Goal: Transaction & Acquisition: Purchase product/service

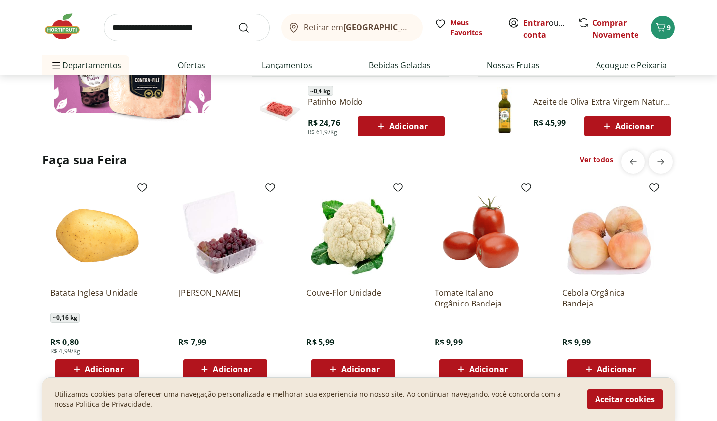
scroll to position [672, 0]
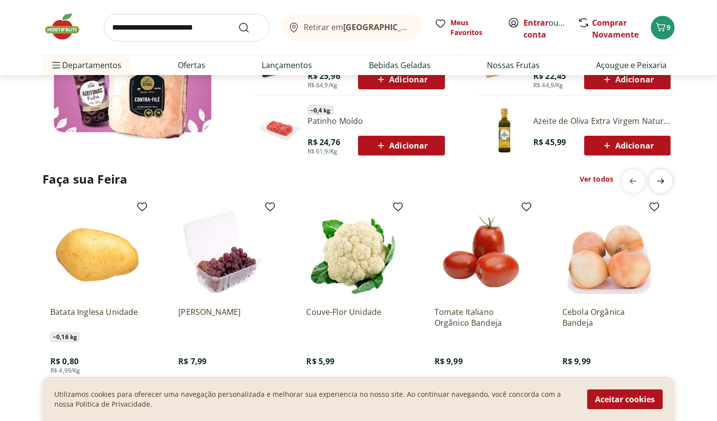
click at [662, 178] on icon "next" at bounding box center [660, 180] width 7 height 5
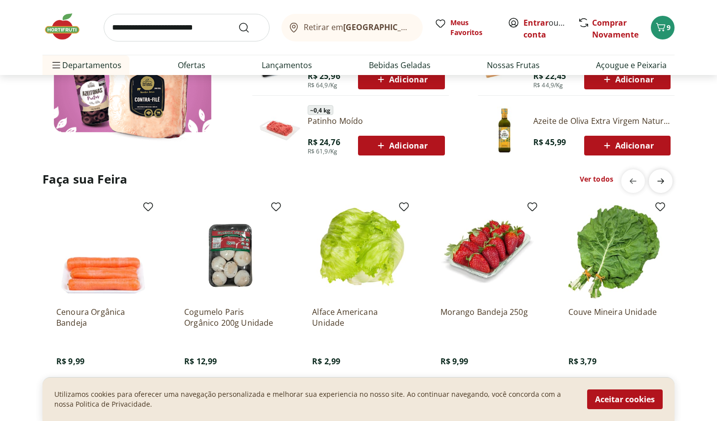
scroll to position [0, 635]
click at [613, 174] on link "Ver todos" at bounding box center [597, 179] width 34 height 10
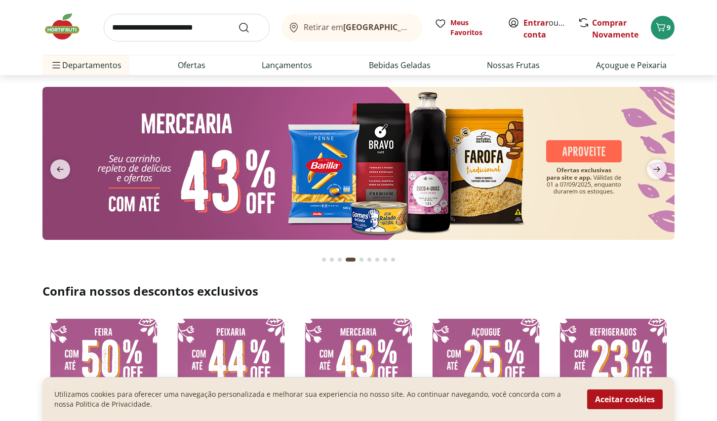
select select "**********"
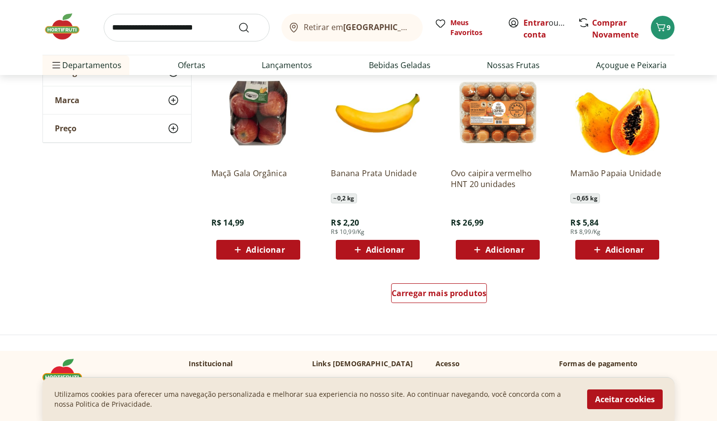
scroll to position [529, 0]
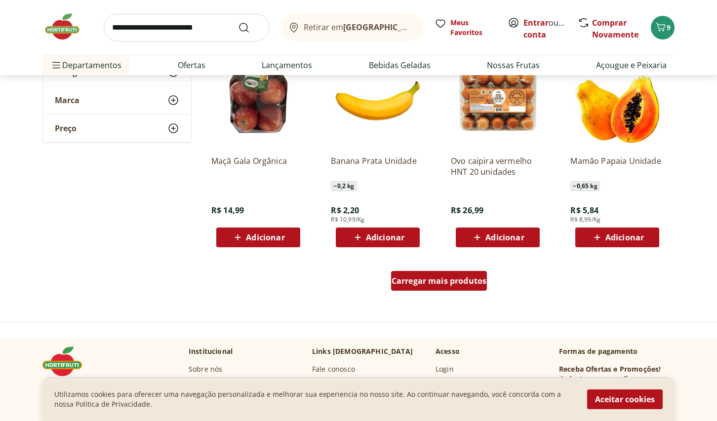
click at [445, 271] on div "Carregar mais produtos" at bounding box center [439, 281] width 96 height 20
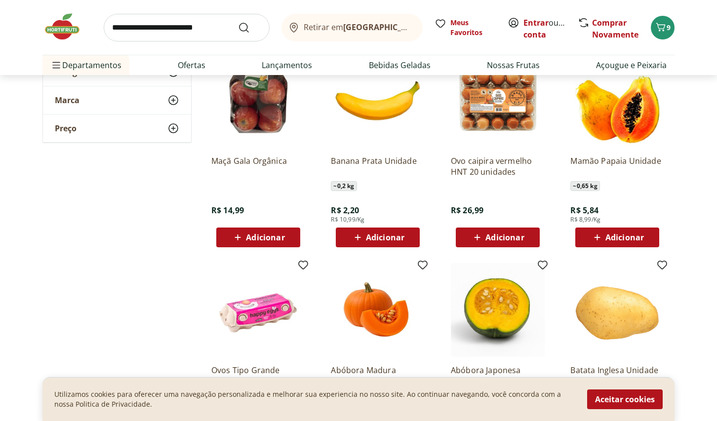
type input "*"
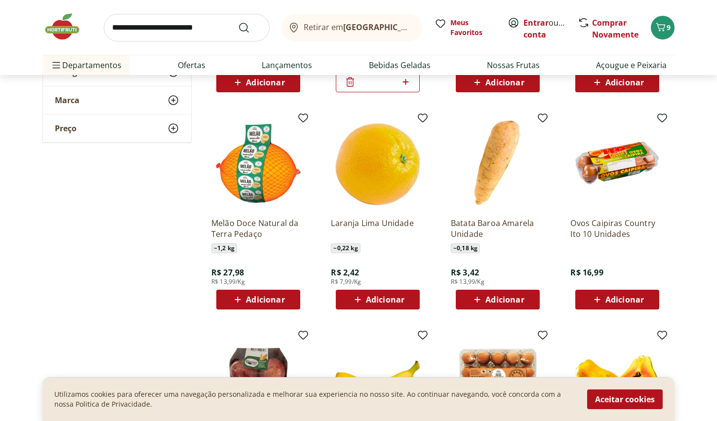
scroll to position [227, 0]
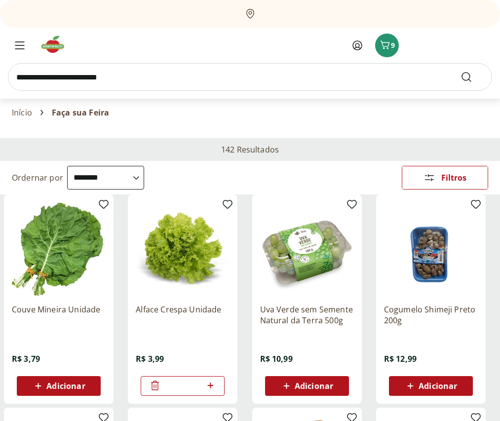
select select "**********"
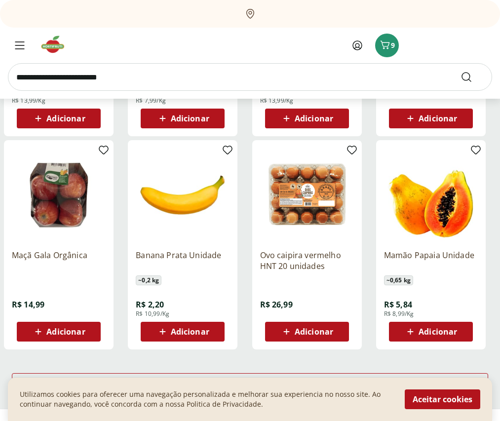
scroll to position [478, 0]
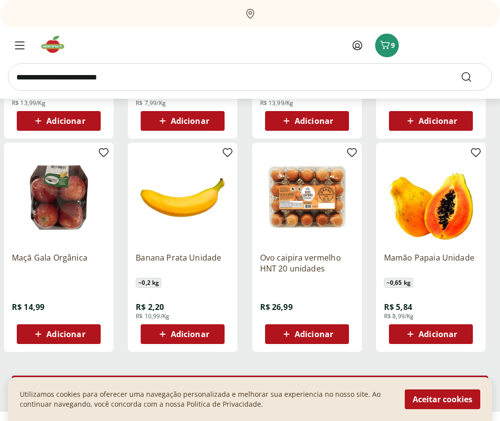
click at [255, 376] on div "Carregar mais produtos" at bounding box center [250, 386] width 477 height 20
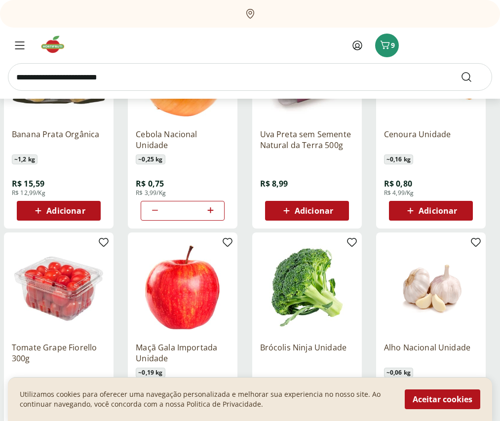
scroll to position [1083, 0]
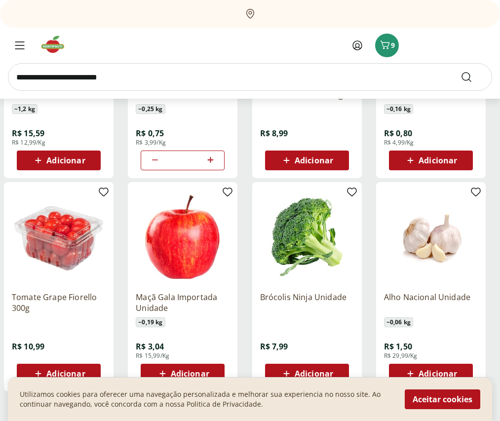
click at [282, 415] on div "Carregar mais produtos" at bounding box center [250, 425] width 477 height 20
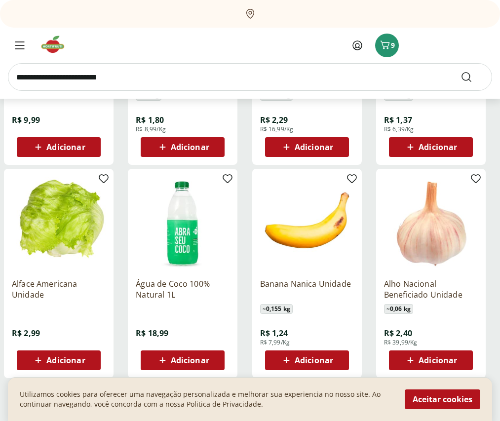
scroll to position [1754, 0]
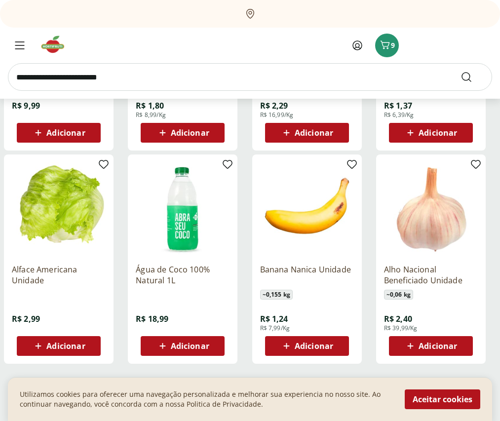
click at [288, 394] on span "Carregar mais produtos" at bounding box center [249, 398] width 95 height 8
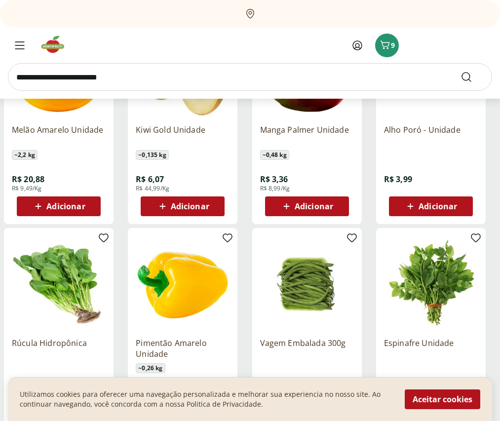
scroll to position [2325, 0]
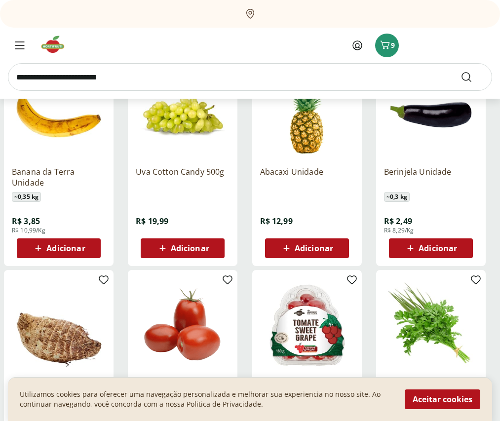
scroll to position [2946, 0]
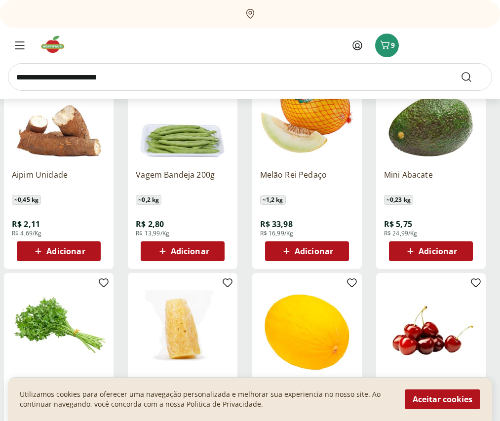
scroll to position [3584, 0]
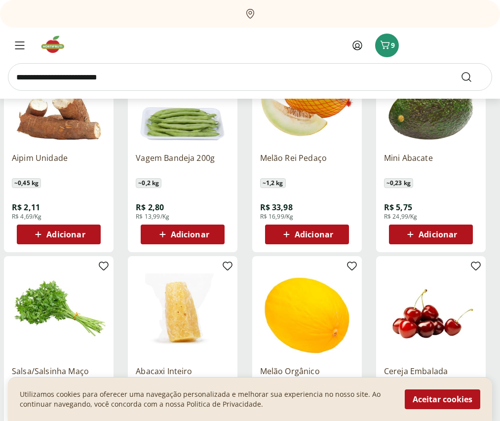
type input "*"
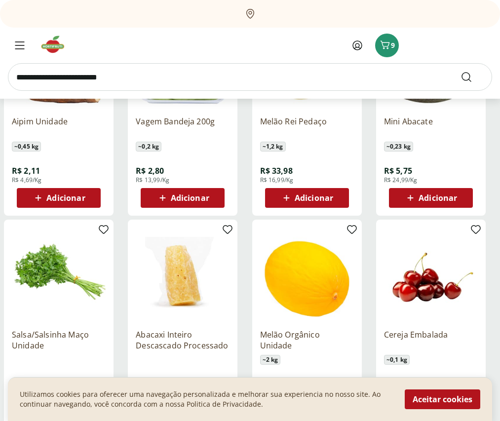
scroll to position [3626, 0]
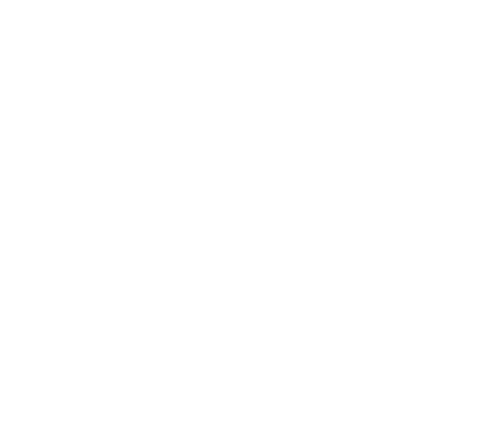
select select "**********"
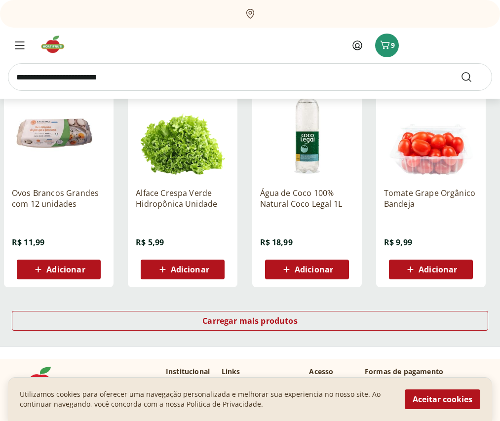
scroll to position [4427, 0]
